Goal: Communication & Community: Ask a question

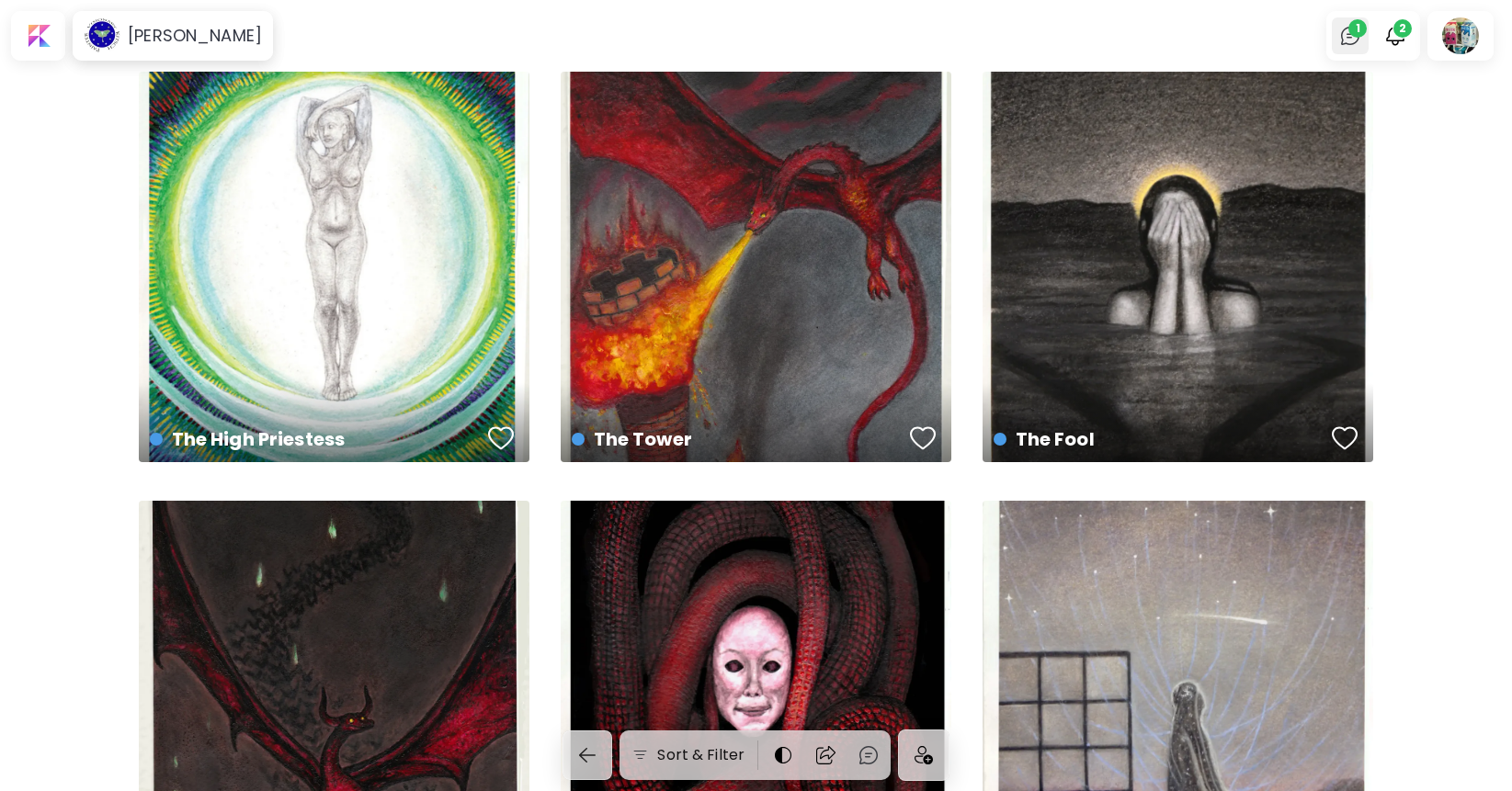
click at [1347, 35] on img at bounding box center [1350, 35] width 22 height 22
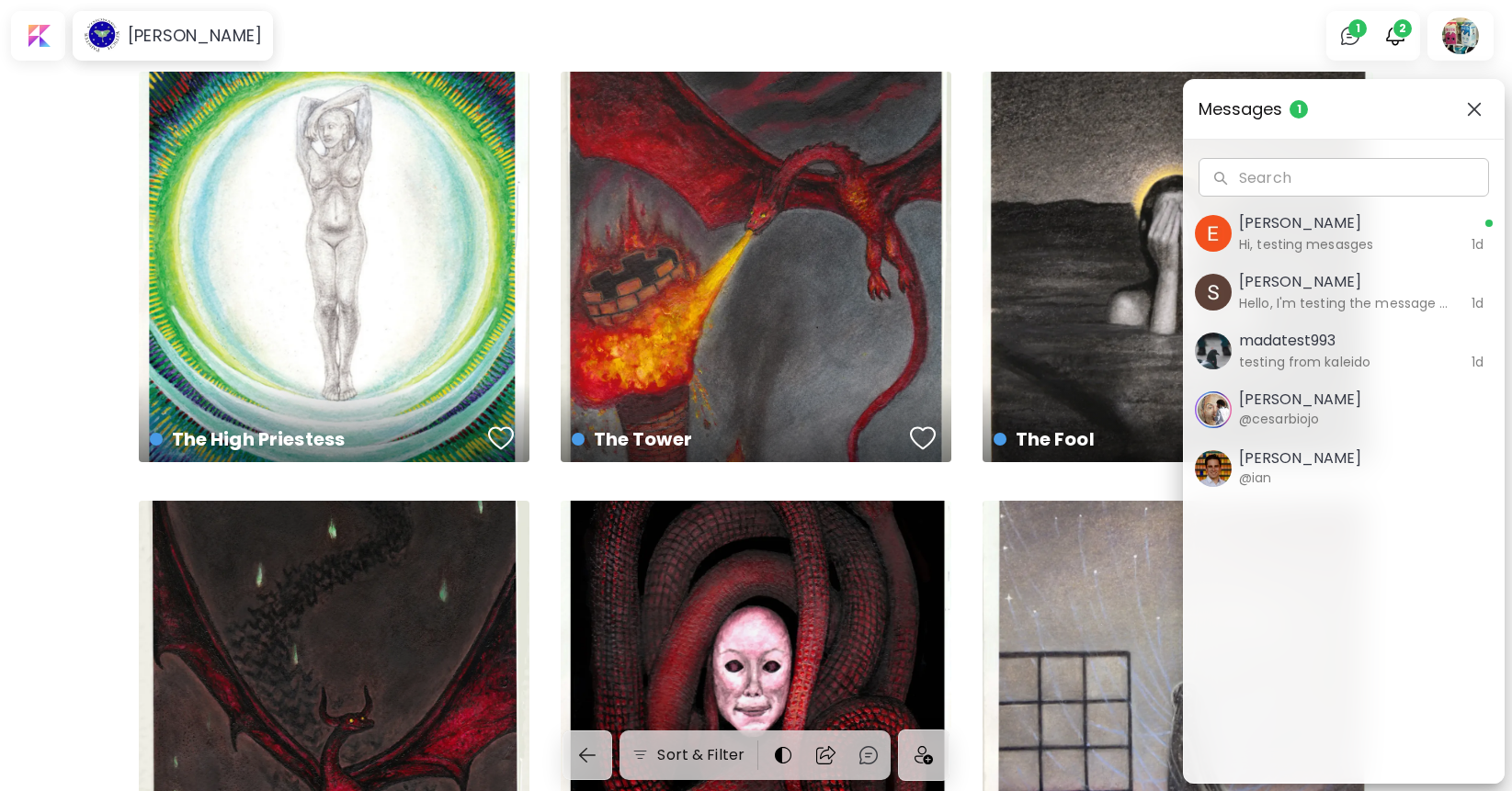
click at [1303, 245] on h6 "Hi, testing mesasges" at bounding box center [1345, 244] width 212 height 21
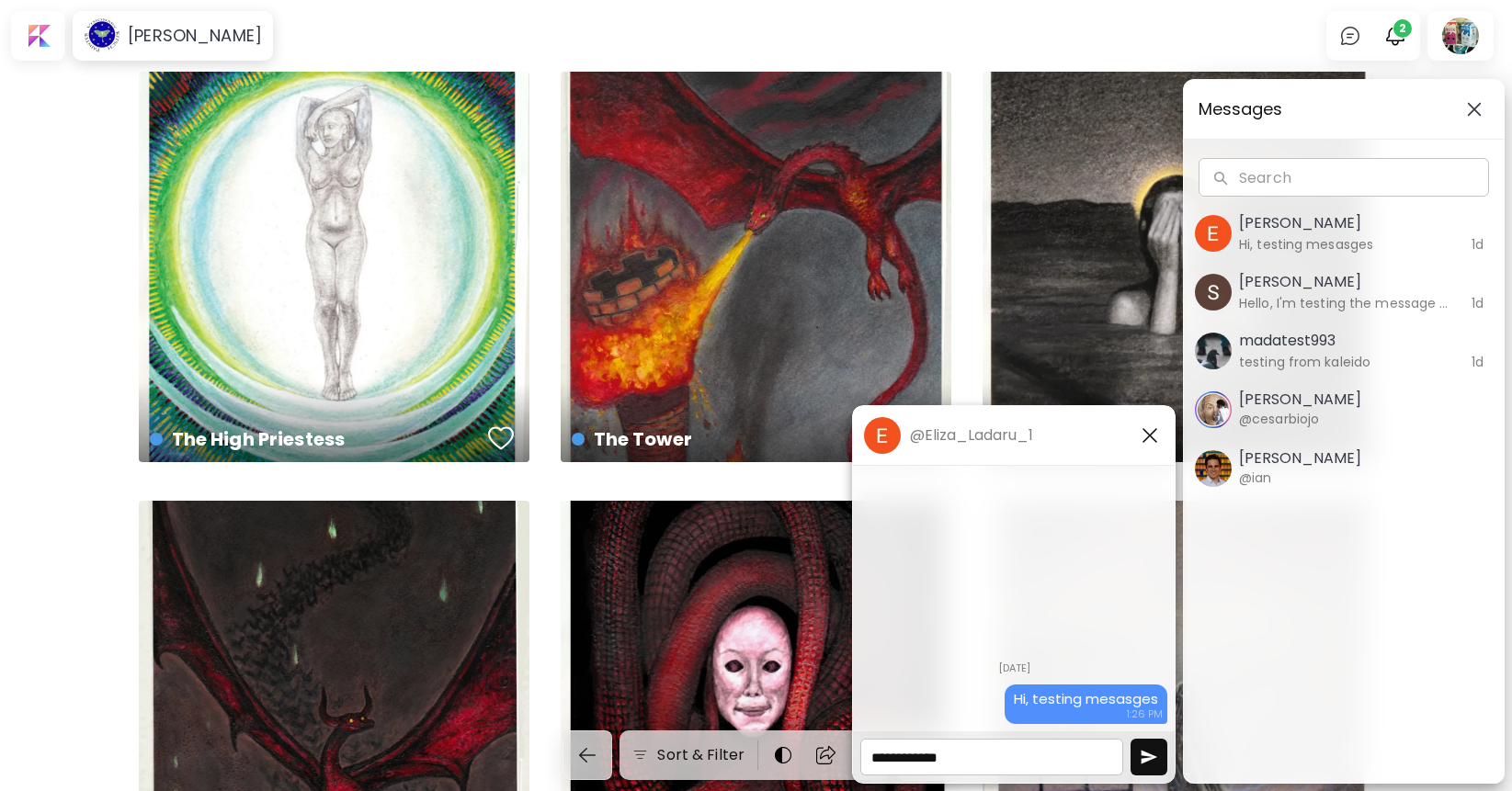
click at [978, 759] on textarea at bounding box center [991, 757] width 263 height 36
type textarea "**********"
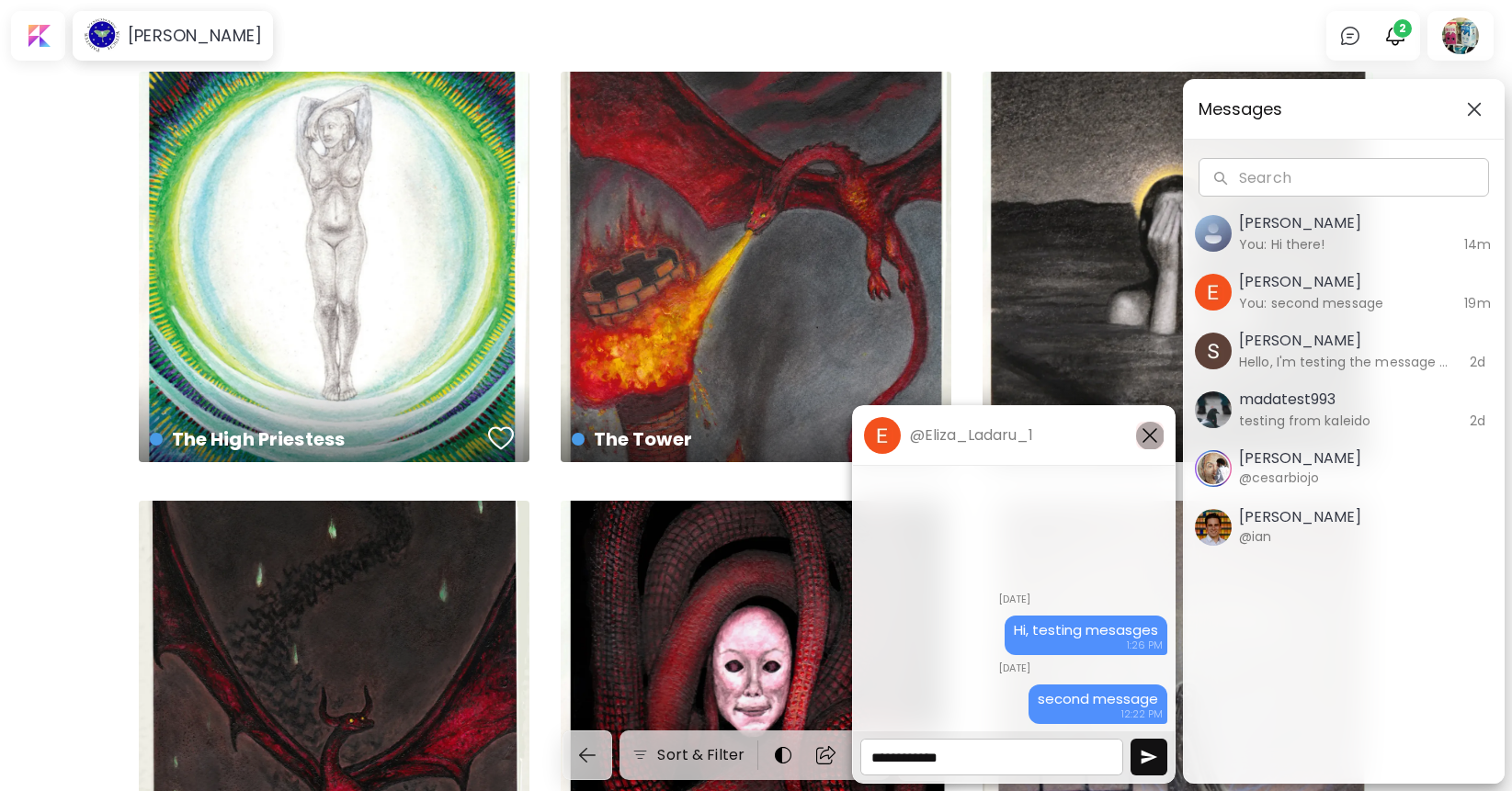
click at [1152, 436] on img "button" at bounding box center [1149, 436] width 22 height 22
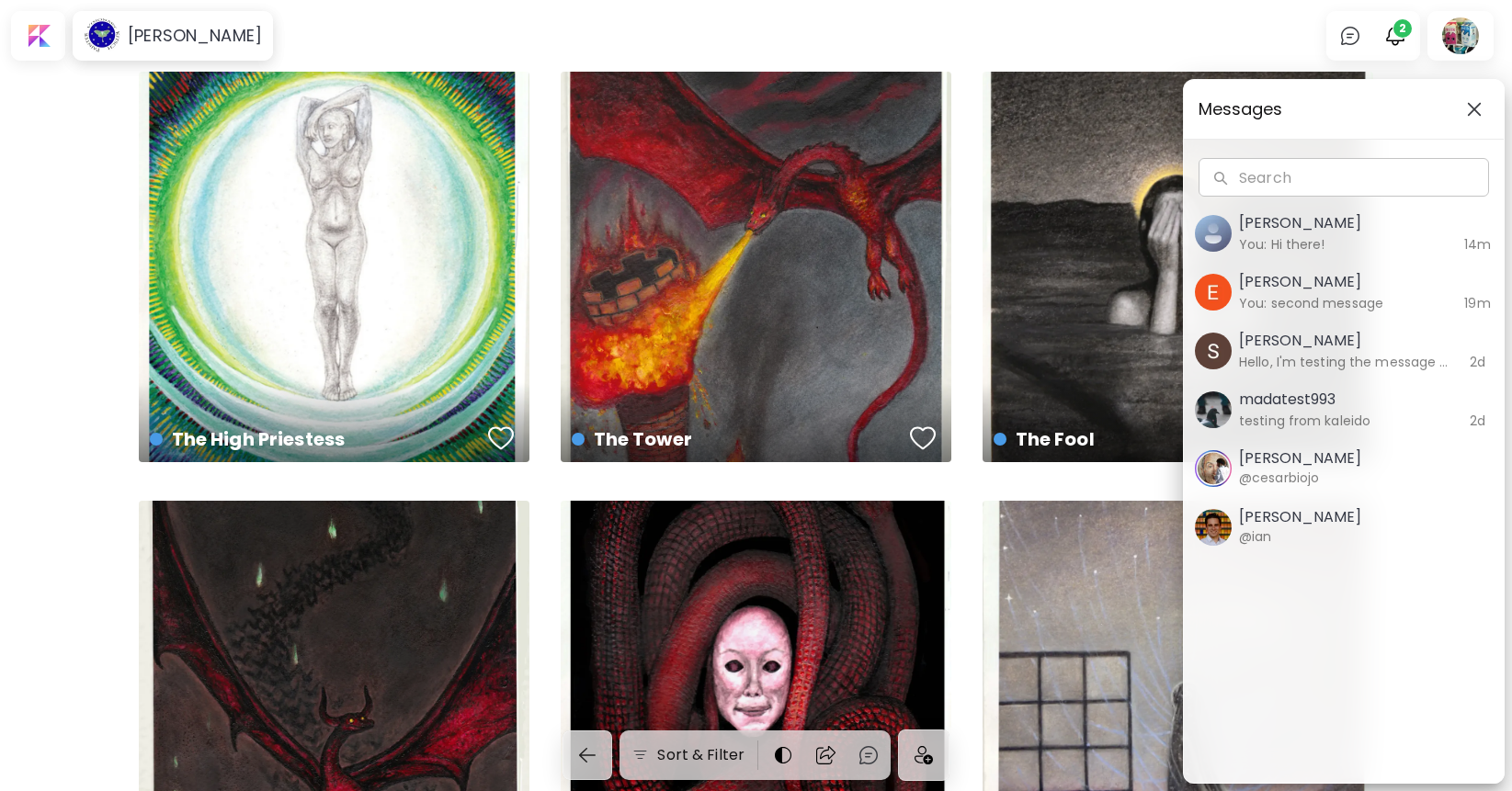
click at [1470, 111] on img "button" at bounding box center [1474, 109] width 15 height 15
